Goal: Information Seeking & Learning: Learn about a topic

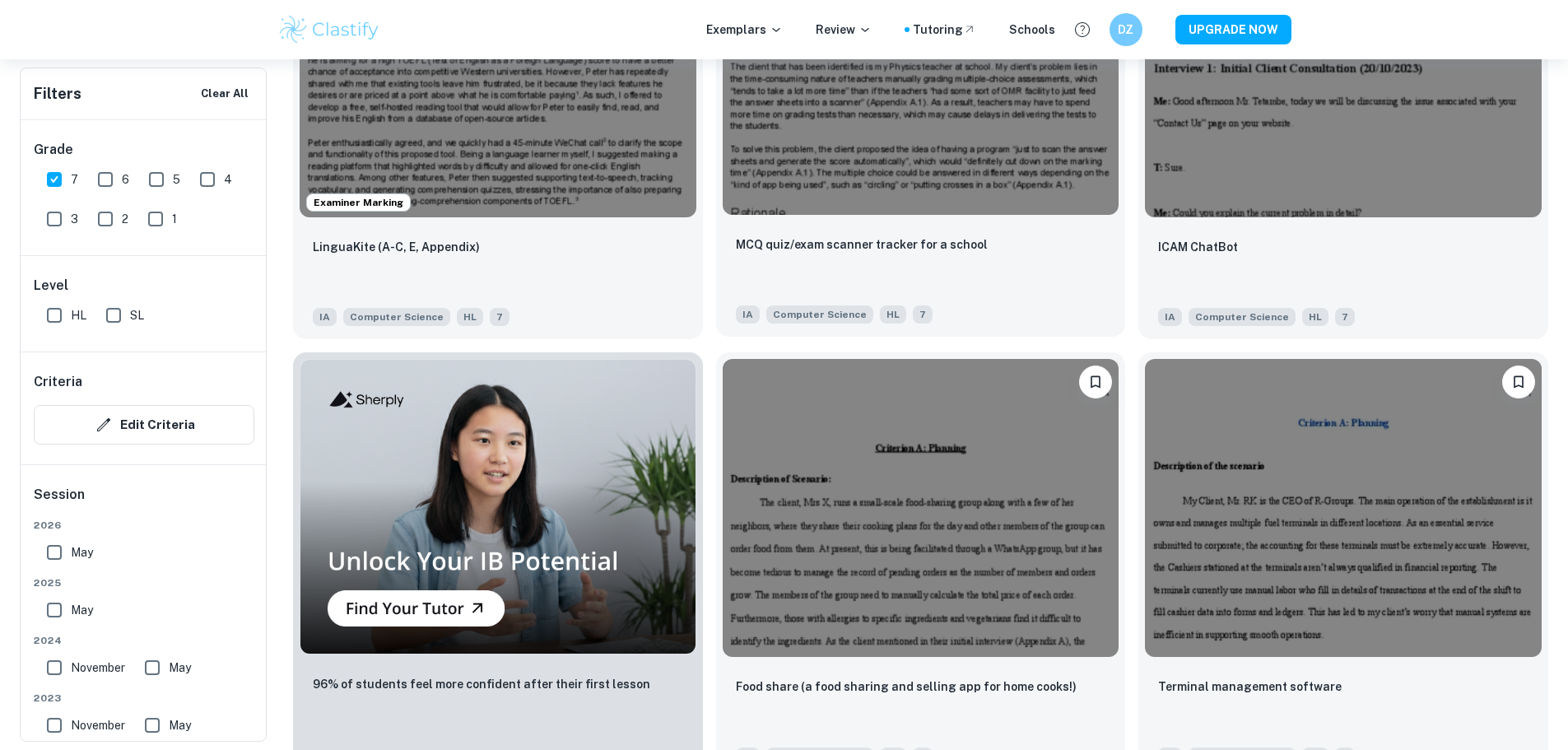
scroll to position [1154, 0]
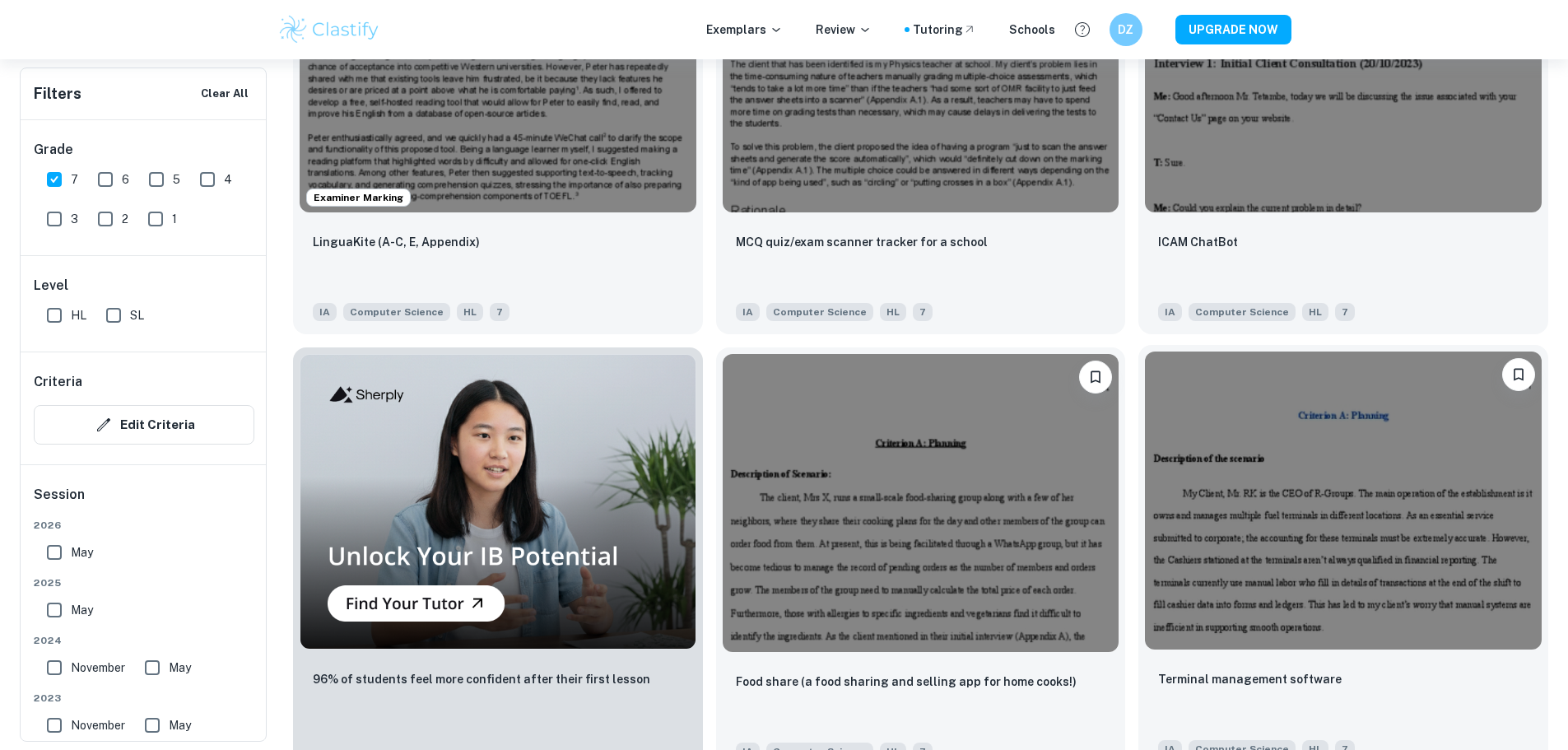
click at [1159, 669] on div "Terminal management software" at bounding box center [1344, 698] width 370 height 56
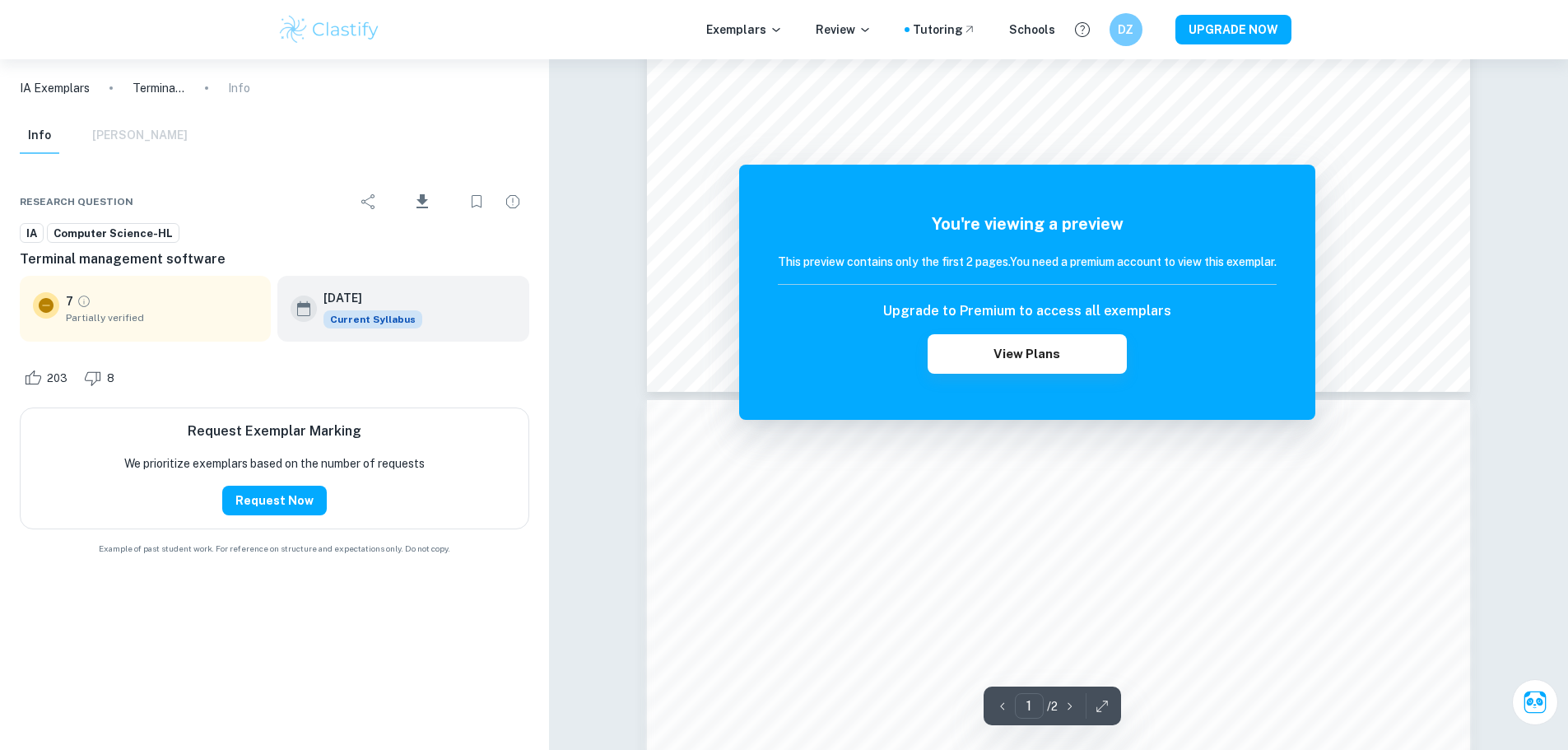
scroll to position [824, 0]
click at [1021, 178] on div "The remaining pages are not being displayed You're viewing a preview This previ…" at bounding box center [1058, 371] width 823 height 2237
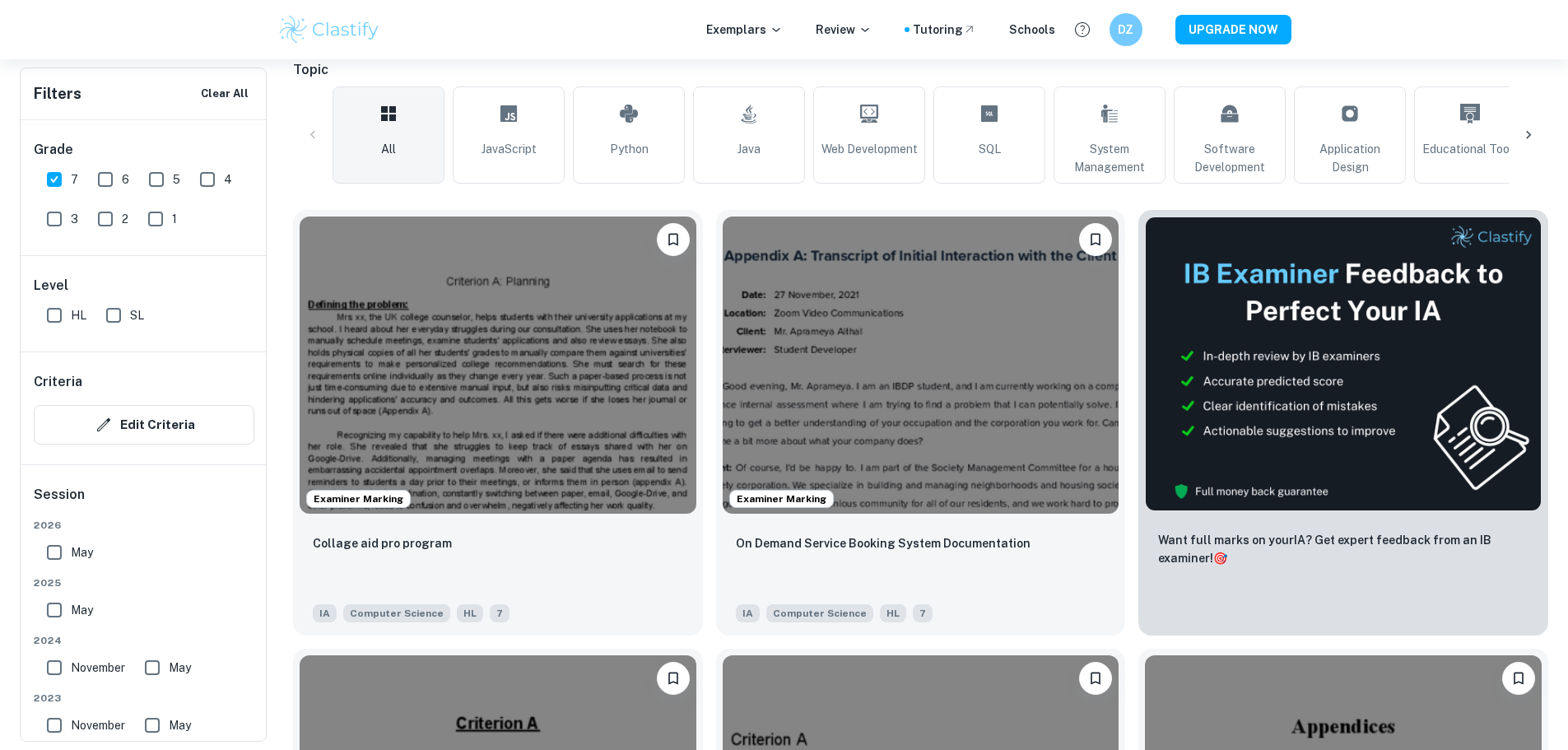
scroll to position [412, 0]
click at [829, 533] on p "On Demand Service Booking System Documentation" at bounding box center [883, 541] width 295 height 18
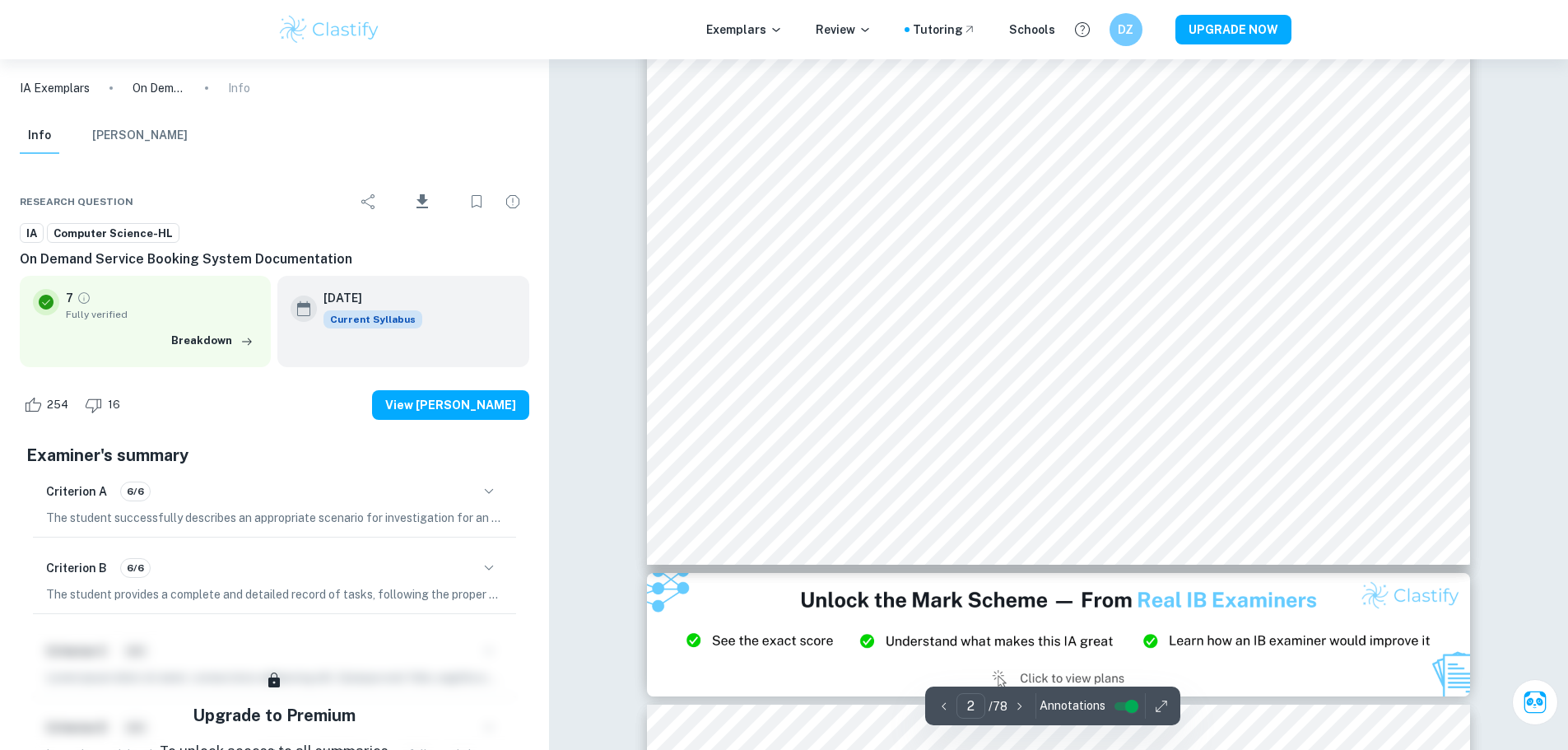
type input "3"
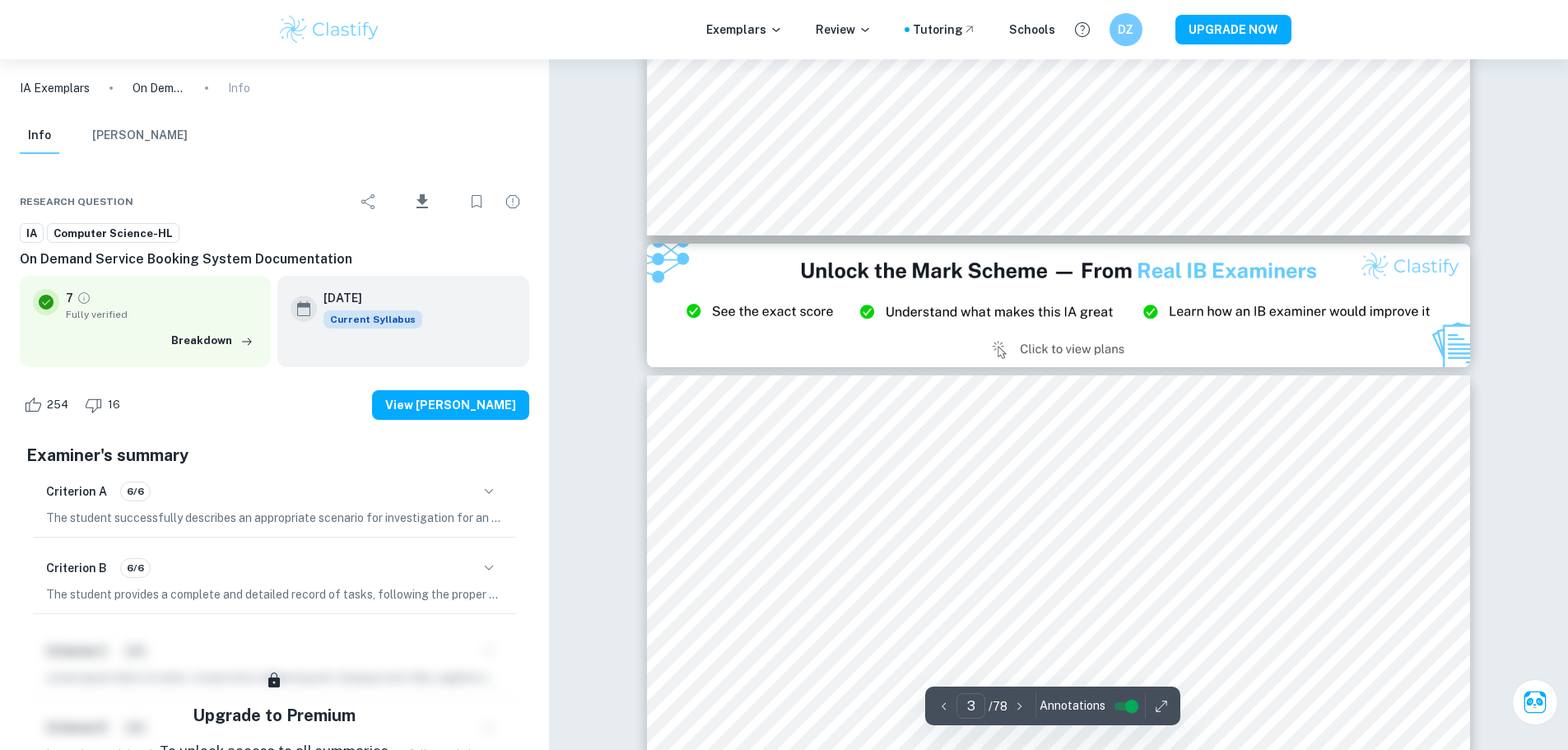
scroll to position [2801, 0]
